Goal: Information Seeking & Learning: Learn about a topic

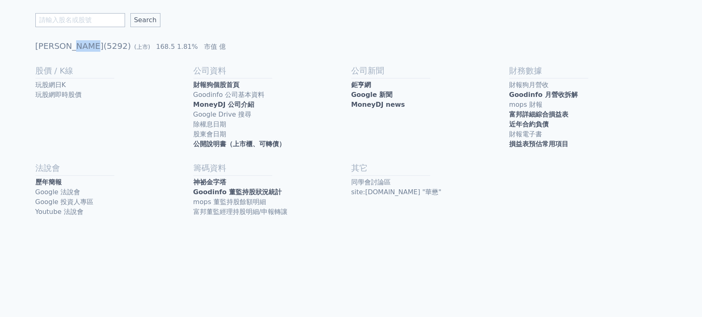
drag, startPoint x: 55, startPoint y: 44, endPoint x: 72, endPoint y: 44, distance: 17.3
click at [72, 44] on h1 "華懋(5292) (上市) 168.5 1.81% 市值 億" at bounding box center [350, 46] width 631 height 12
copy h1 "5292"
click at [70, 178] on link "歷年簡報" at bounding box center [114, 183] width 158 height 10
click at [529, 127] on link "近年合約負債" at bounding box center [588, 125] width 158 height 10
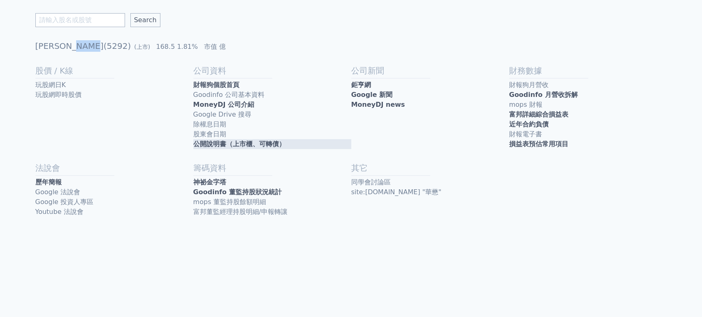
click at [223, 147] on link "公開說明書（上市櫃、可轉債）" at bounding box center [272, 144] width 158 height 10
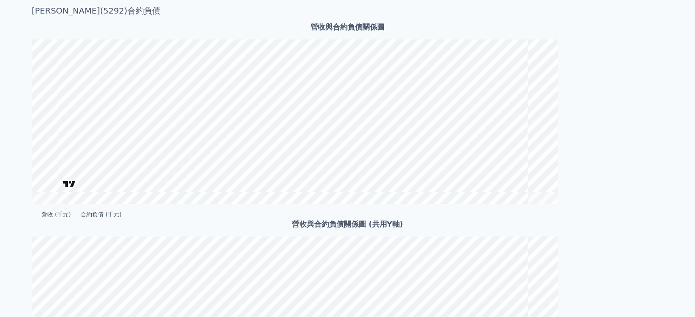
scroll to position [156, 0]
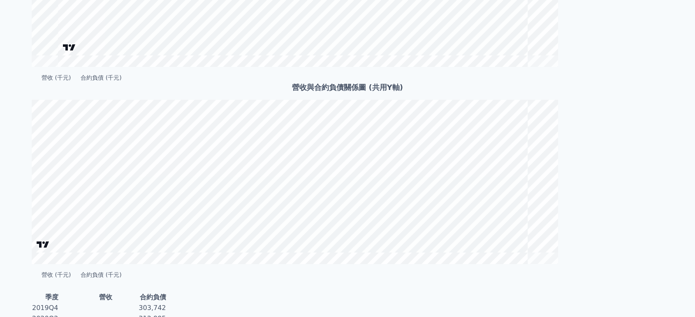
scroll to position [183, 0]
